Goal: Task Accomplishment & Management: Manage account settings

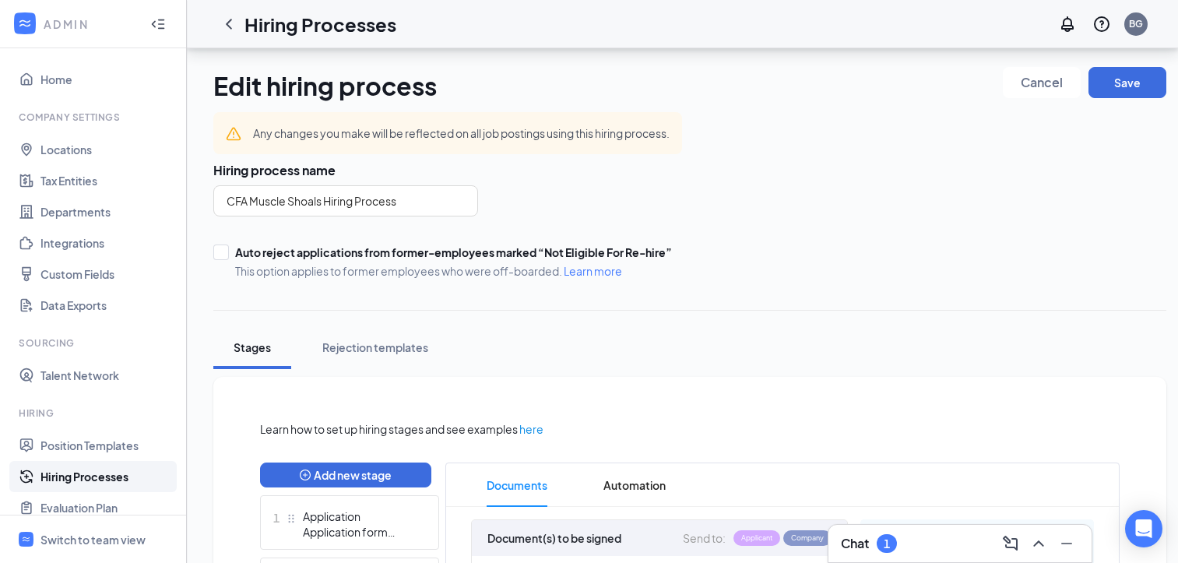
scroll to position [464, 0]
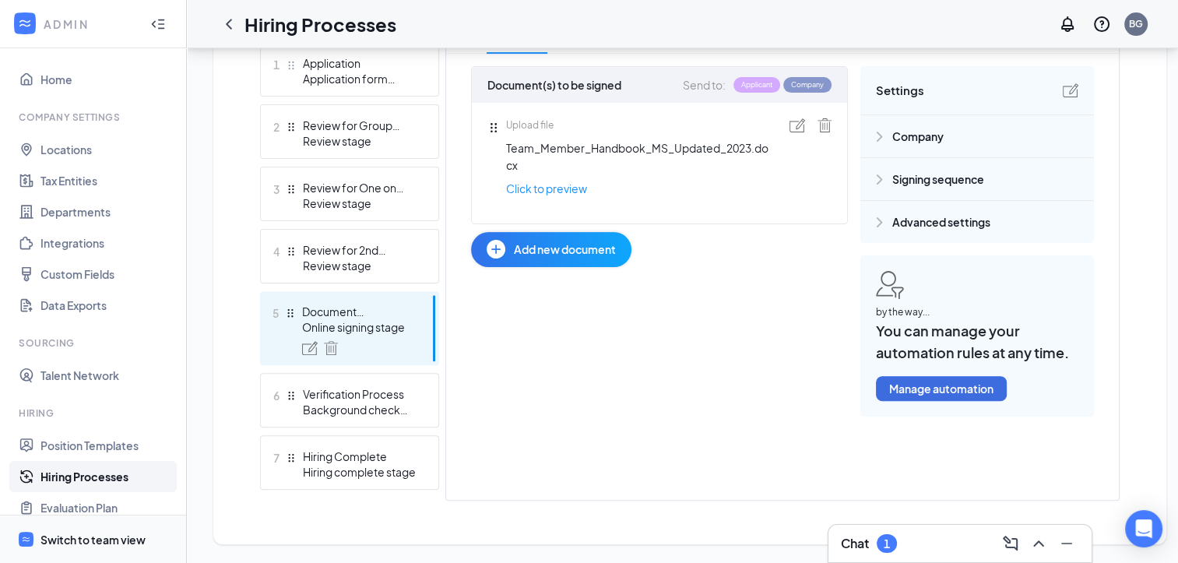
click at [117, 538] on div "Switch to team view" at bounding box center [92, 540] width 105 height 16
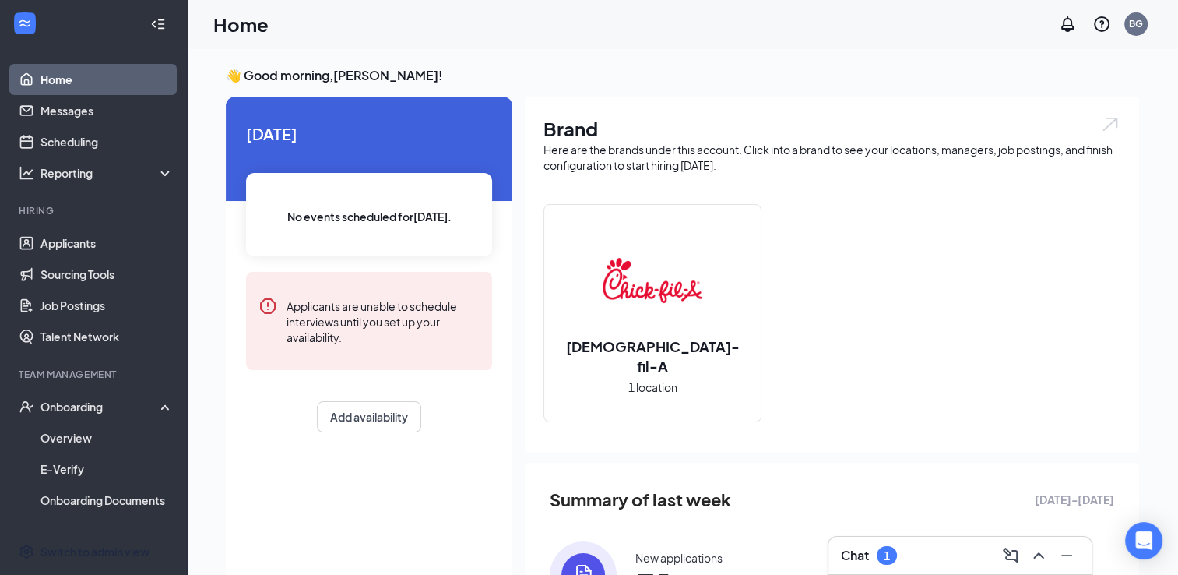
click at [891, 551] on div "1" at bounding box center [887, 555] width 20 height 19
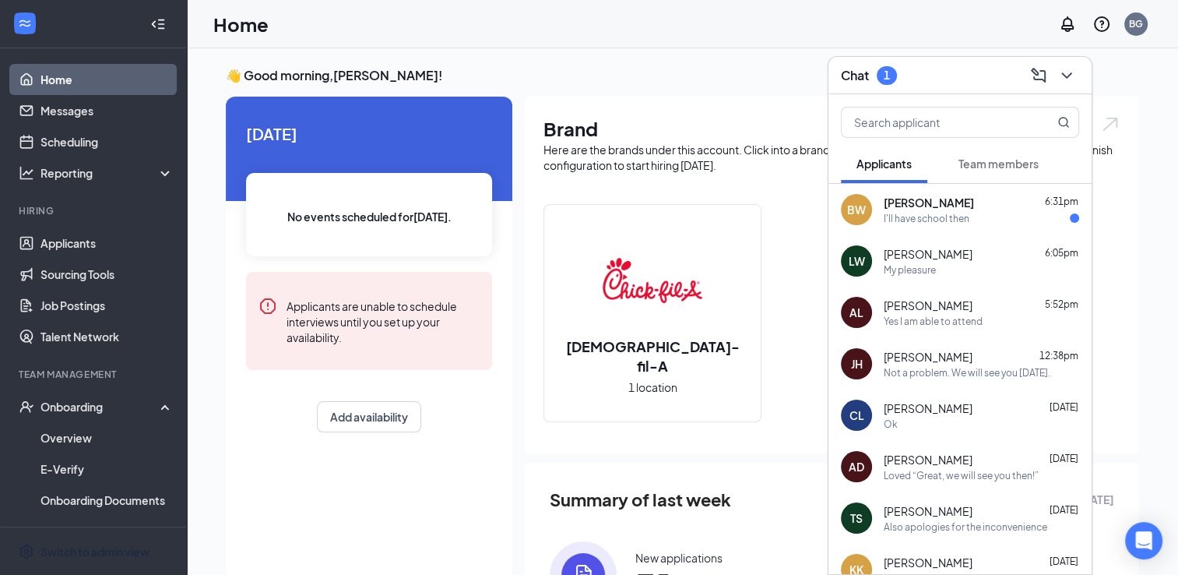
click at [1013, 226] on div "BW [PERSON_NAME] 6:31pm I'll have school then" at bounding box center [960, 209] width 263 height 51
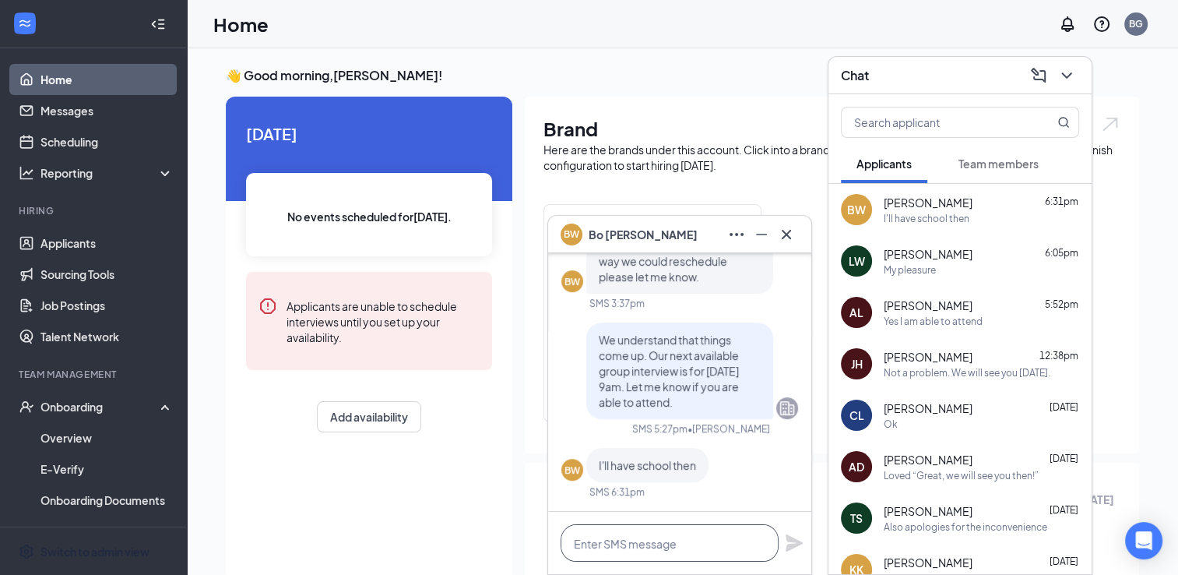
click at [688, 540] on textarea at bounding box center [670, 542] width 218 height 37
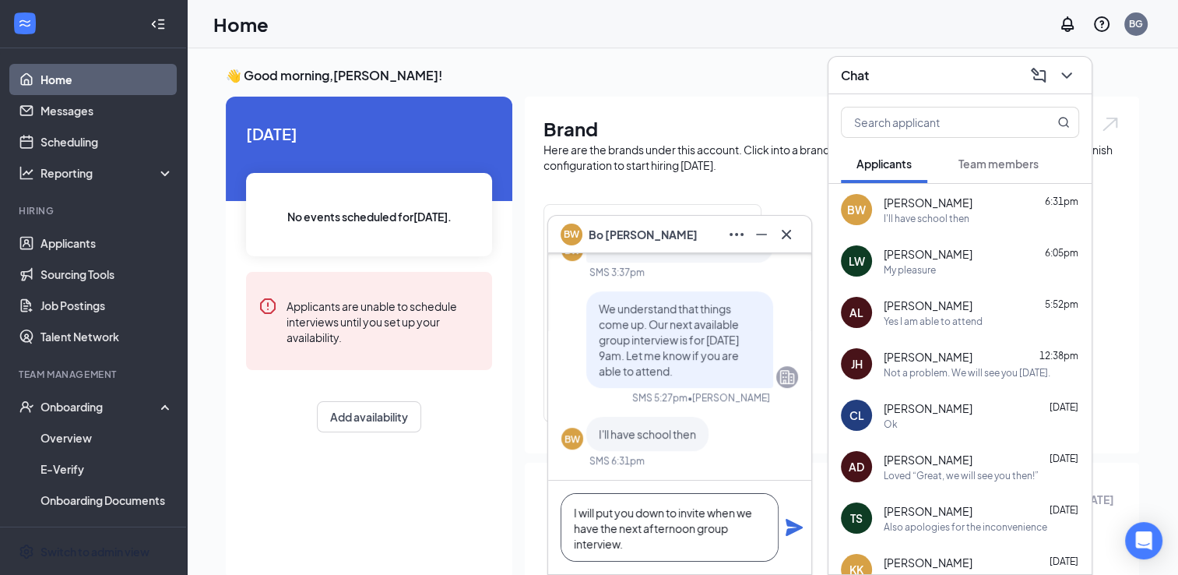
type textarea "I will put you down to invite when we have the next afternoon group interview."
click at [791, 536] on icon "Plane" at bounding box center [794, 527] width 19 height 19
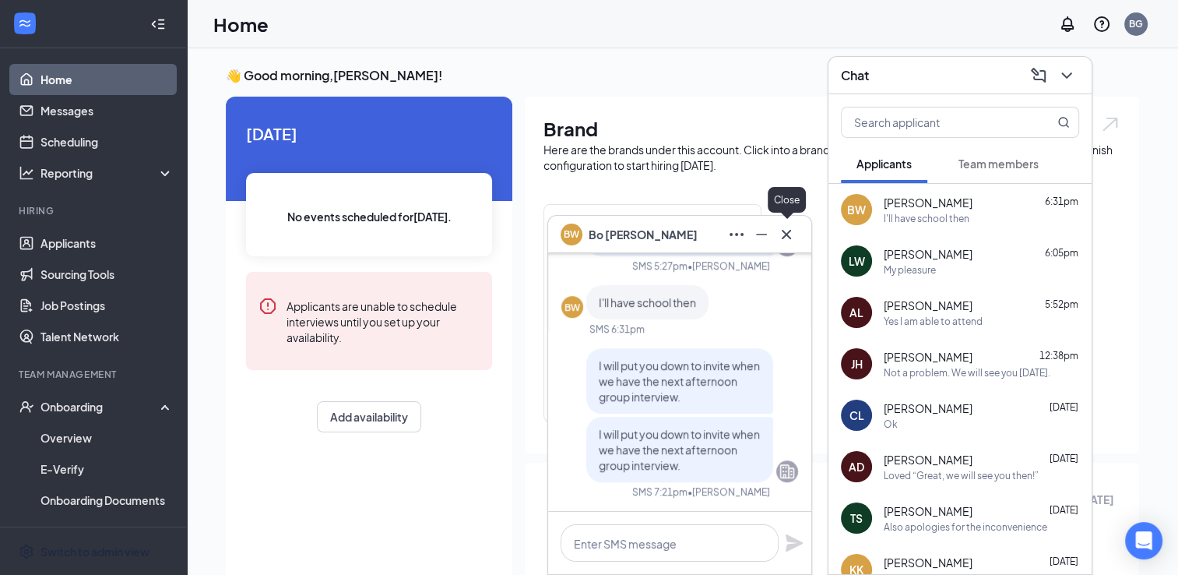
click at [785, 238] on icon "Cross" at bounding box center [786, 234] width 19 height 19
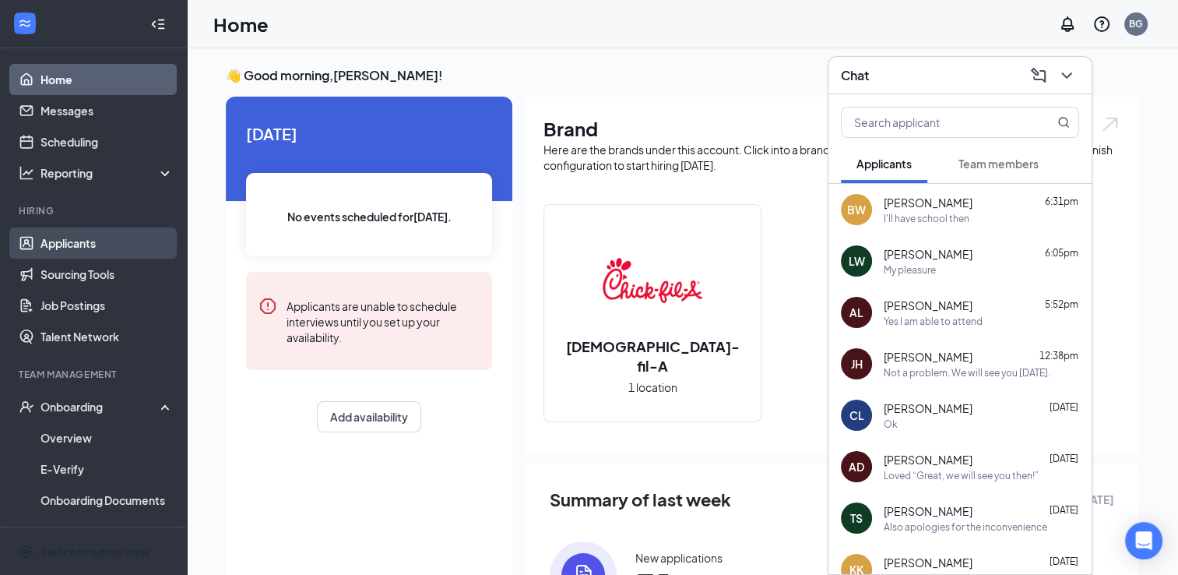
click at [69, 248] on link "Applicants" at bounding box center [106, 242] width 133 height 31
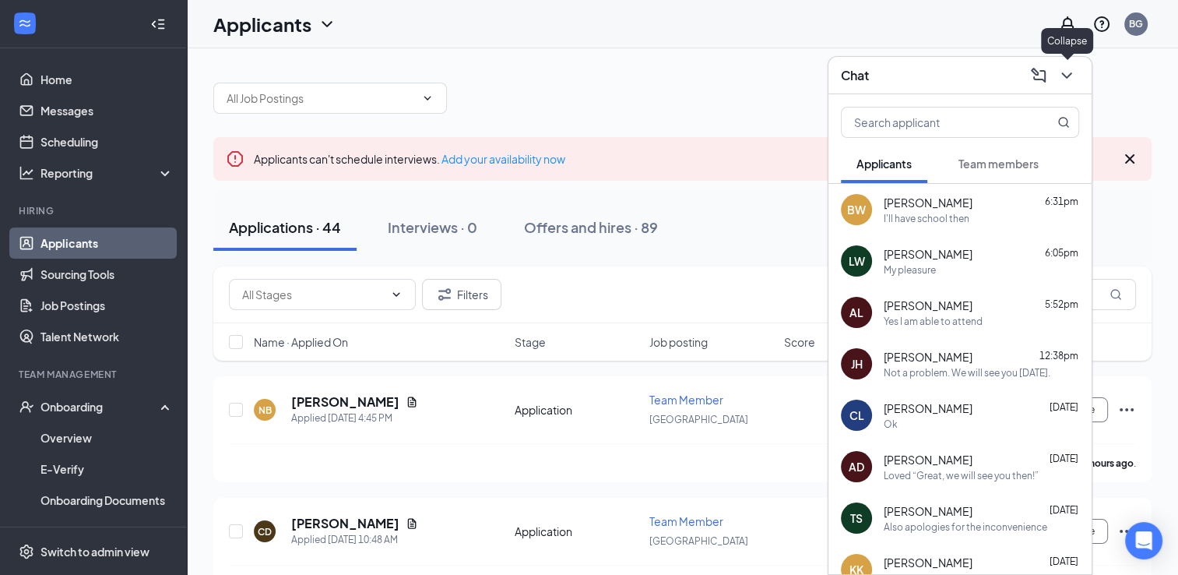
click at [1066, 76] on icon "ChevronDown" at bounding box center [1067, 75] width 19 height 19
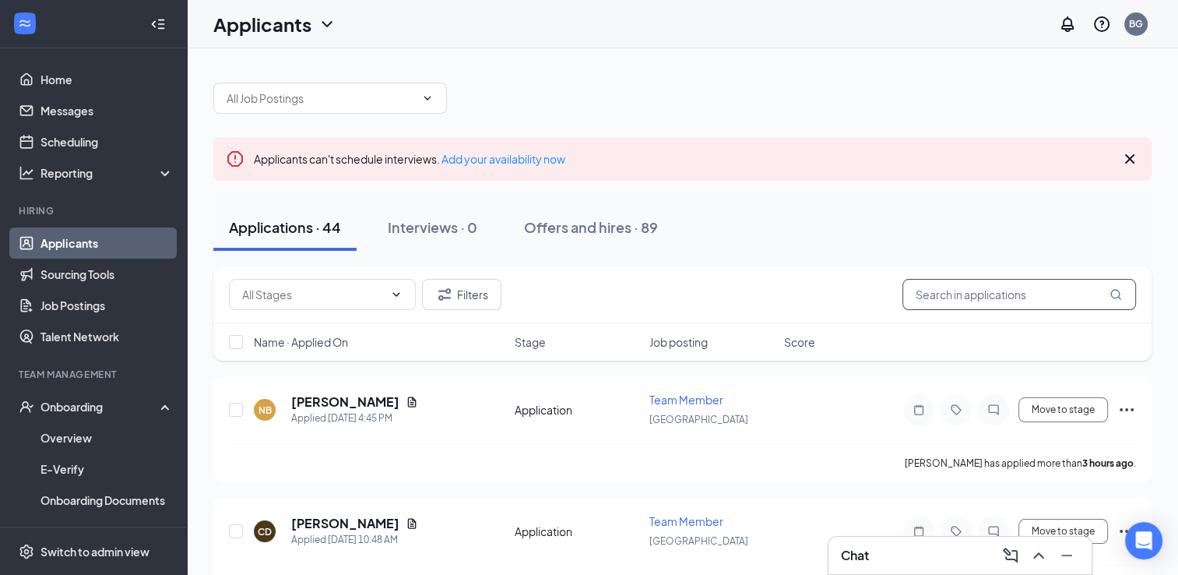
click at [973, 295] on input "text" at bounding box center [1020, 294] width 234 height 31
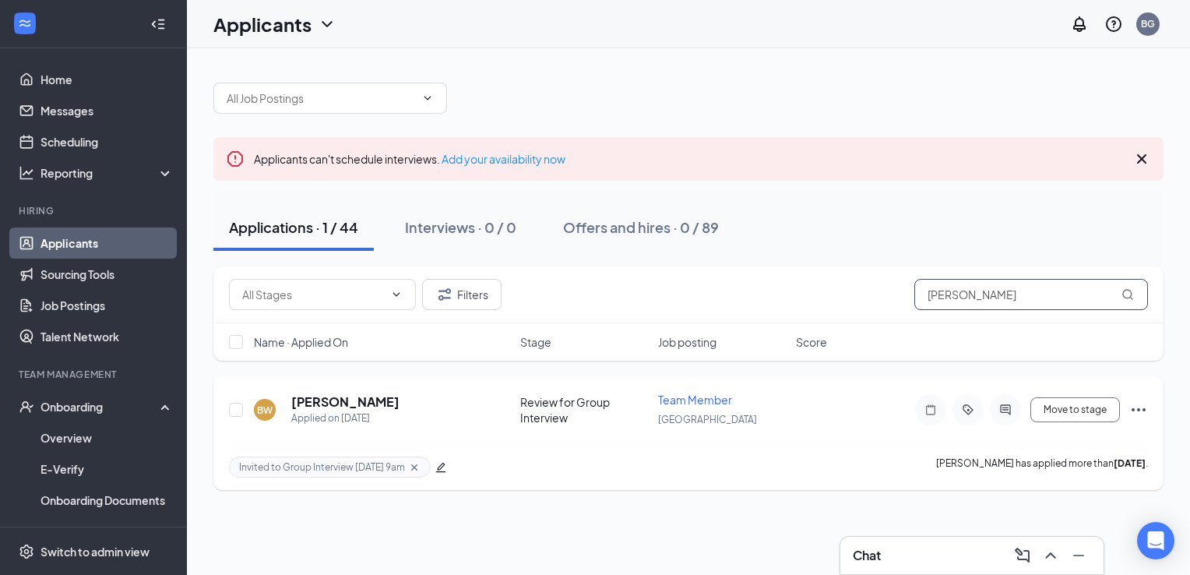
type input "[PERSON_NAME]"
click at [442, 467] on icon "edit" at bounding box center [440, 467] width 11 height 11
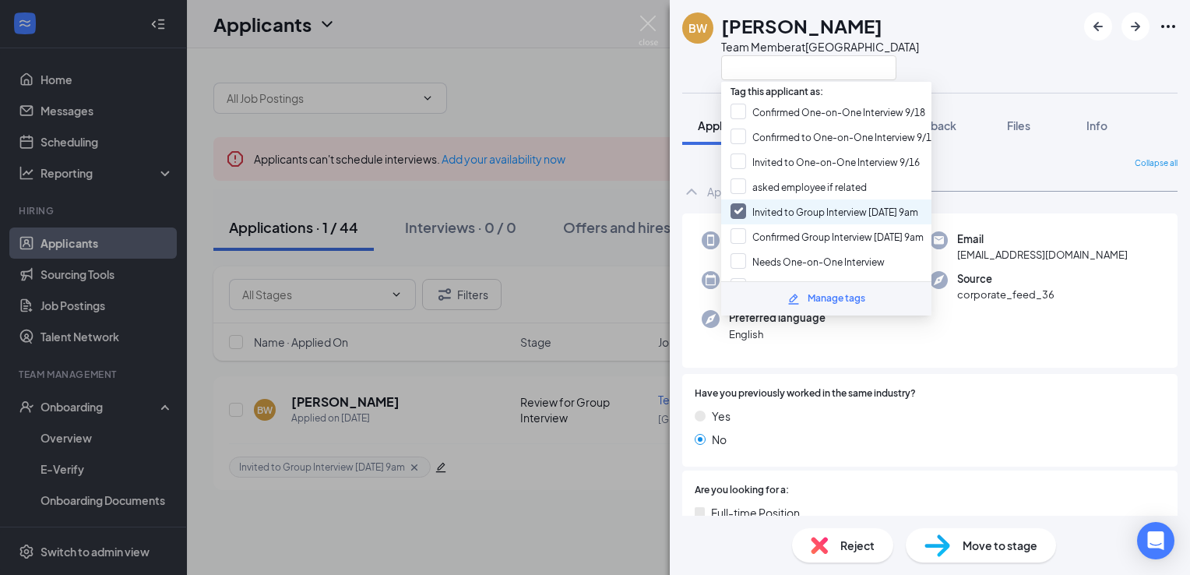
click at [734, 204] on input "Invited to Group Interview [DATE] 9am" at bounding box center [825, 211] width 188 height 17
checkbox input "false"
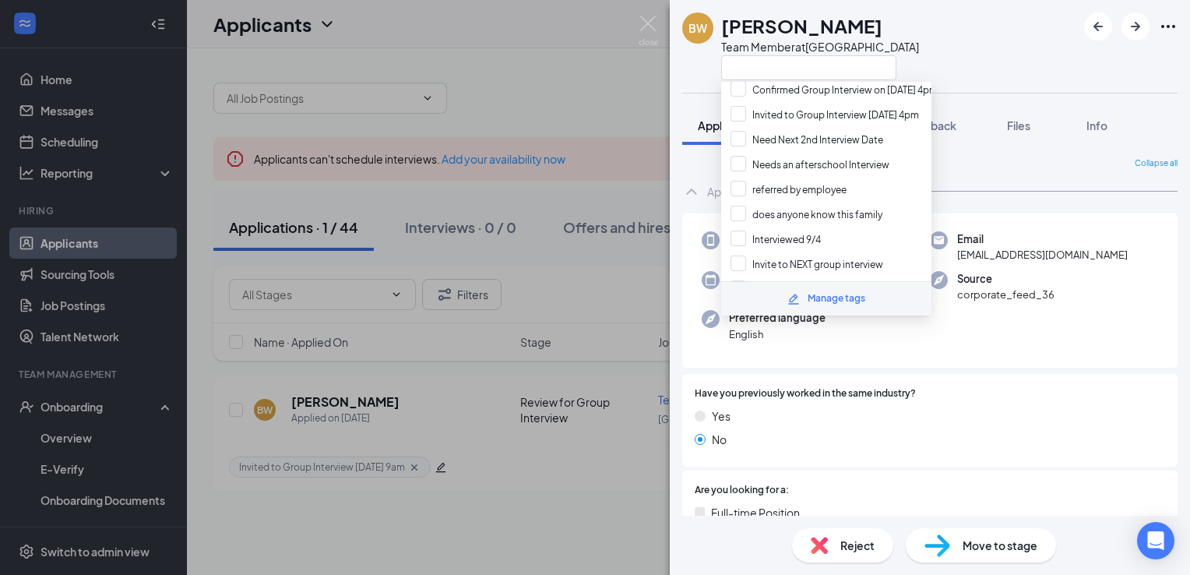
scroll to position [285, 0]
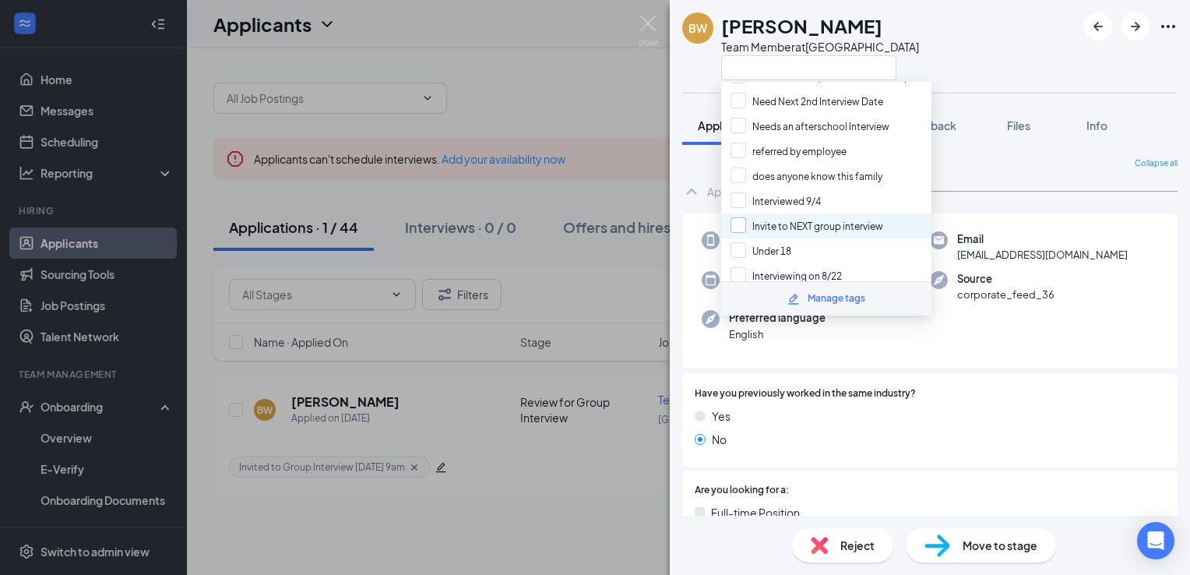
click at [810, 217] on input "Invite to NEXT group interview" at bounding box center [807, 225] width 153 height 17
checkbox input "true"
click at [953, 19] on div "BW [PERSON_NAME] Team Member at [GEOGRAPHIC_DATA]" at bounding box center [930, 46] width 520 height 93
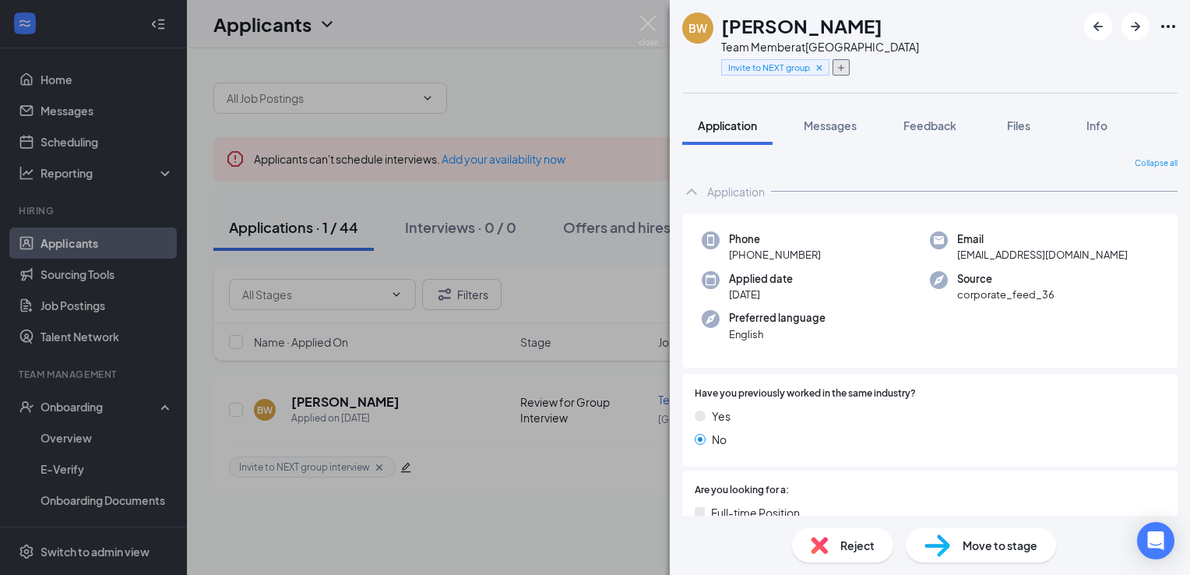
click at [841, 72] on icon "Plus" at bounding box center [840, 67] width 9 height 9
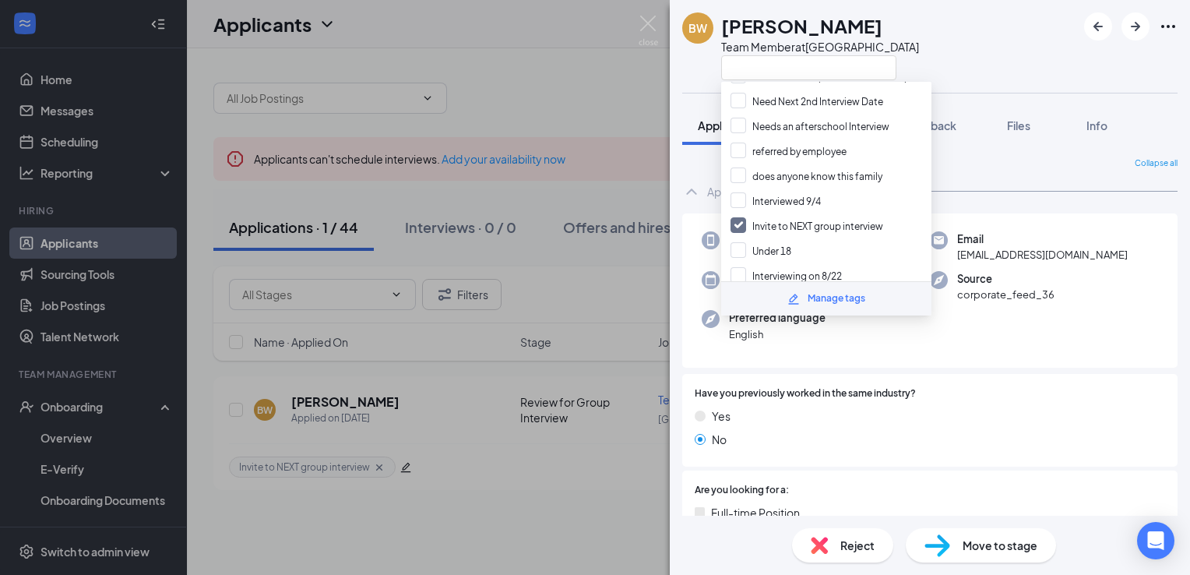
click at [1033, 52] on div "BW [PERSON_NAME] Team Member at [GEOGRAPHIC_DATA]" at bounding box center [930, 46] width 520 height 93
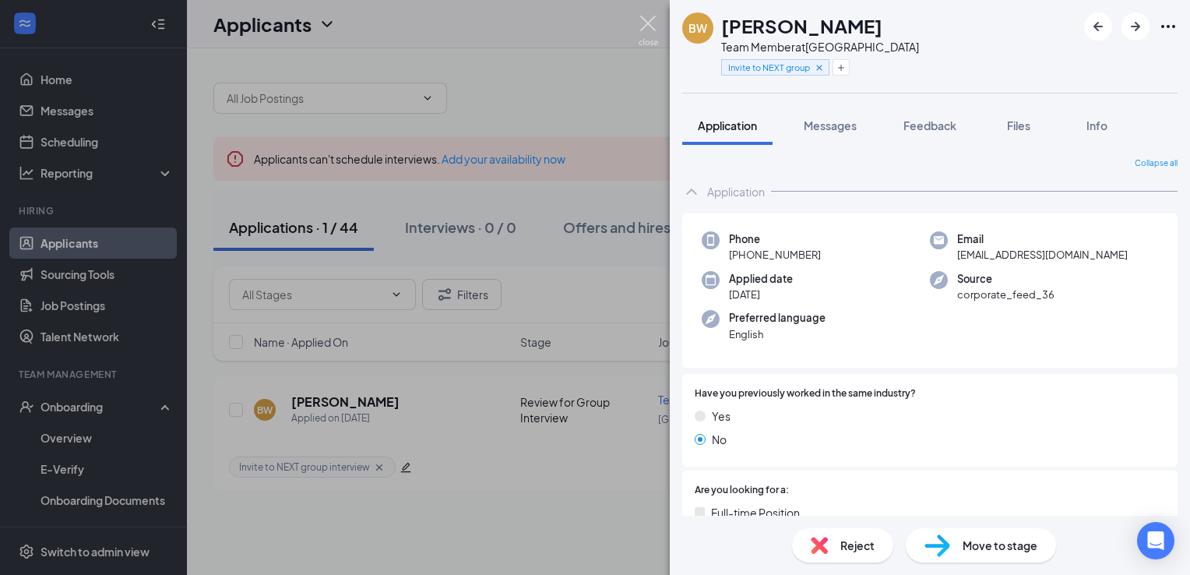
click at [644, 37] on img at bounding box center [648, 31] width 19 height 30
